Goal: Download file/media

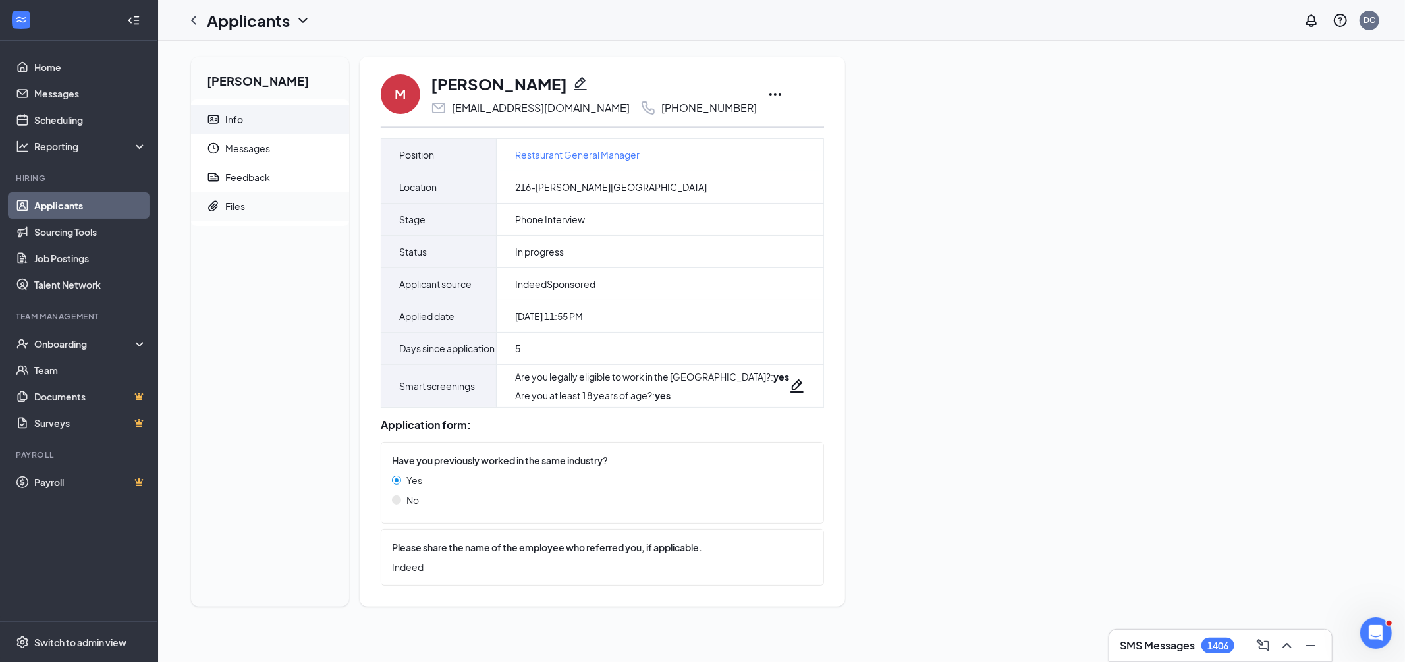
click at [244, 205] on div "Files" at bounding box center [235, 206] width 20 height 13
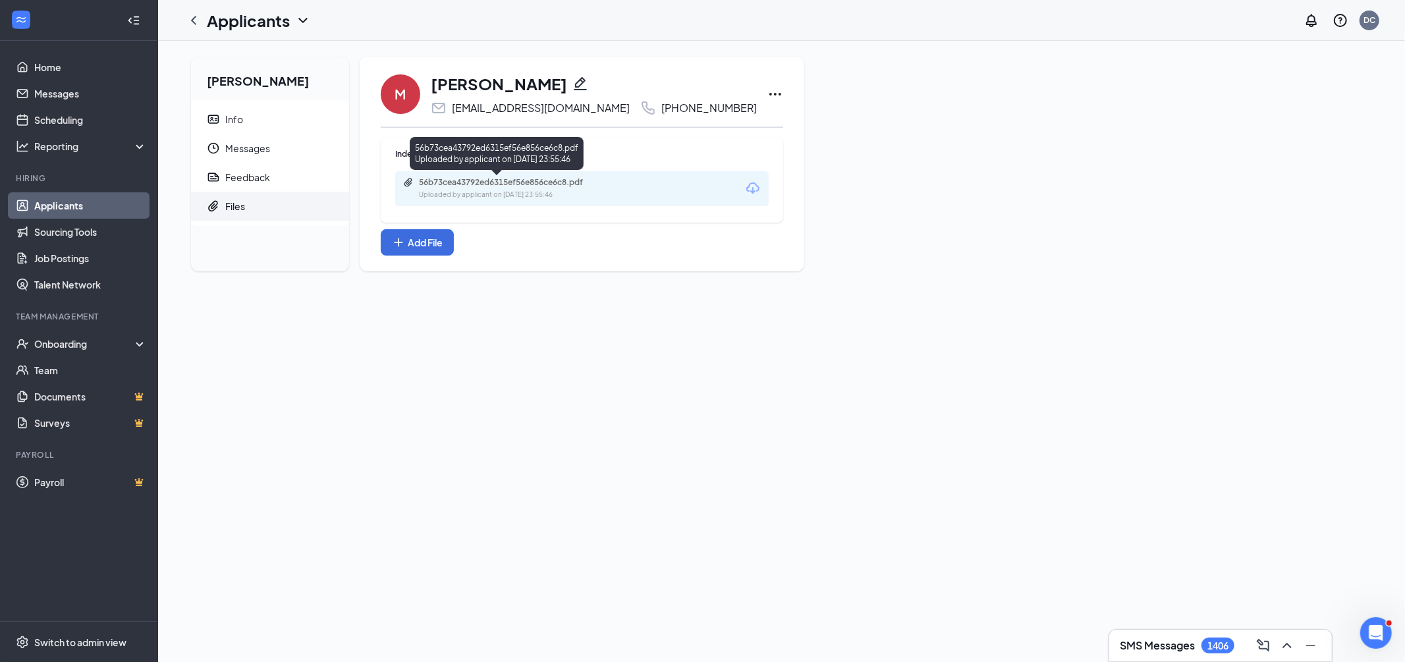
click at [528, 180] on div "56b73cea43792ed6315ef56e856ce6c8.pdf" at bounding box center [511, 182] width 184 height 11
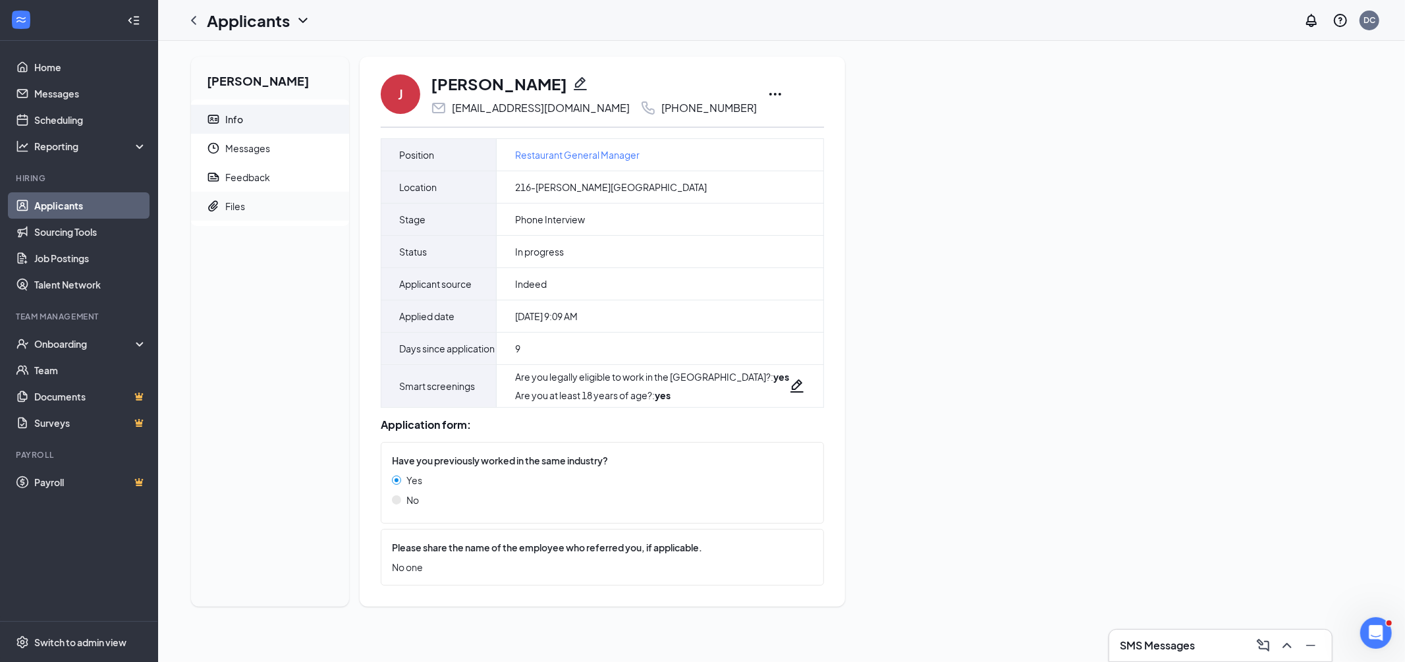
click at [239, 208] on div "Files" at bounding box center [235, 206] width 20 height 13
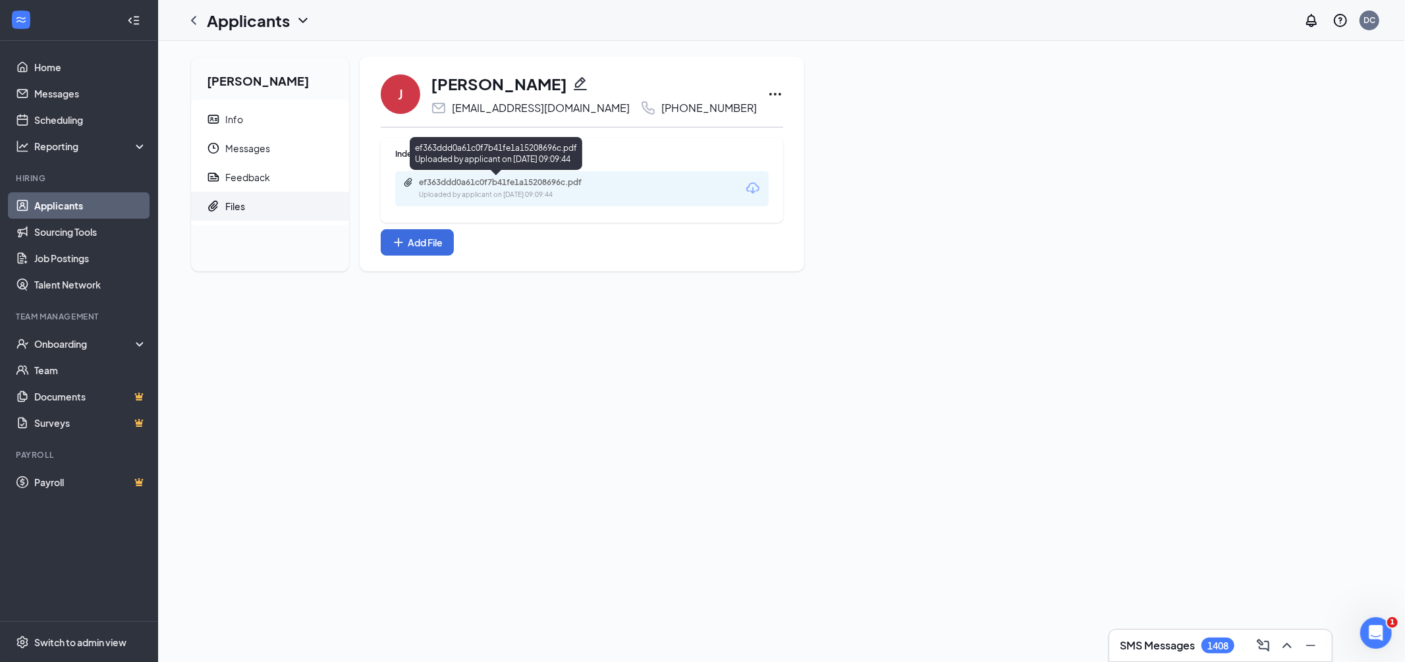
click at [512, 181] on div "ef363ddd0a61c0f7b41fe1a15208696c.pdf" at bounding box center [511, 182] width 184 height 11
click at [510, 190] on div "Uploaded by applicant on Oct 06, 2025 at 09:09:44" at bounding box center [518, 195] width 198 height 11
